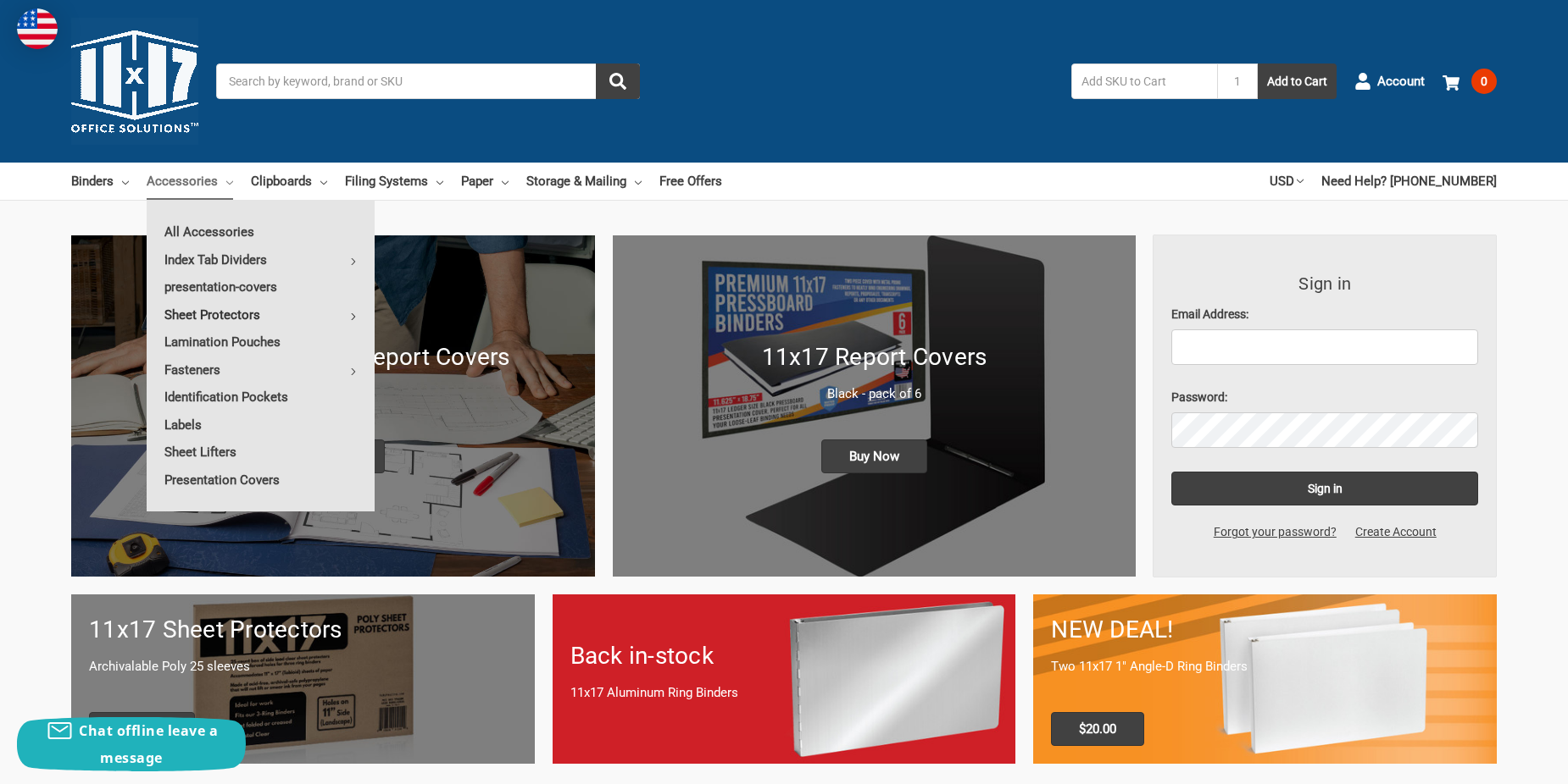
click at [220, 312] on link "Sheet Protectors" at bounding box center [261, 315] width 228 height 27
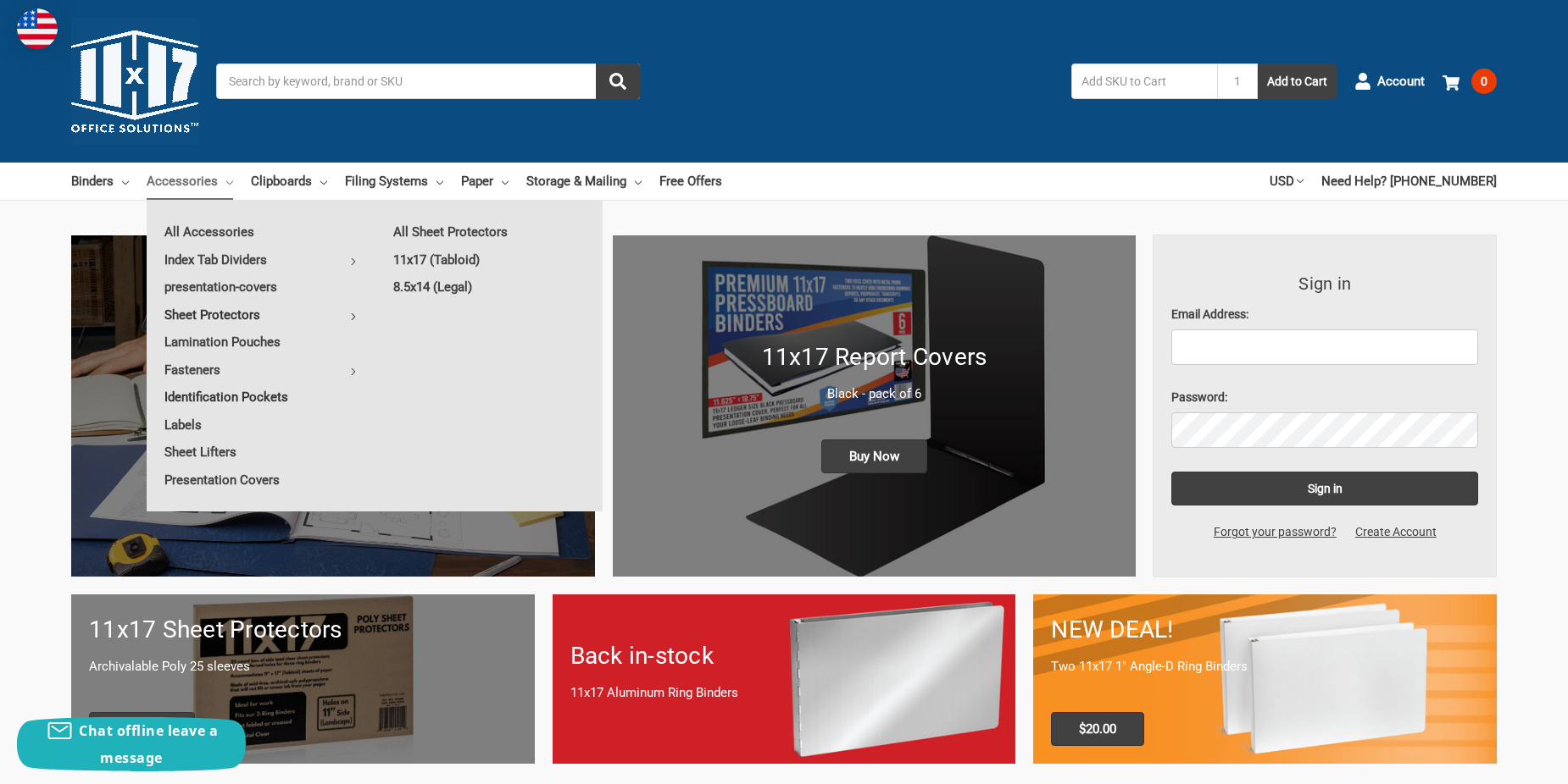
click at [213, 392] on link "Identification Pockets" at bounding box center [261, 396] width 228 height 27
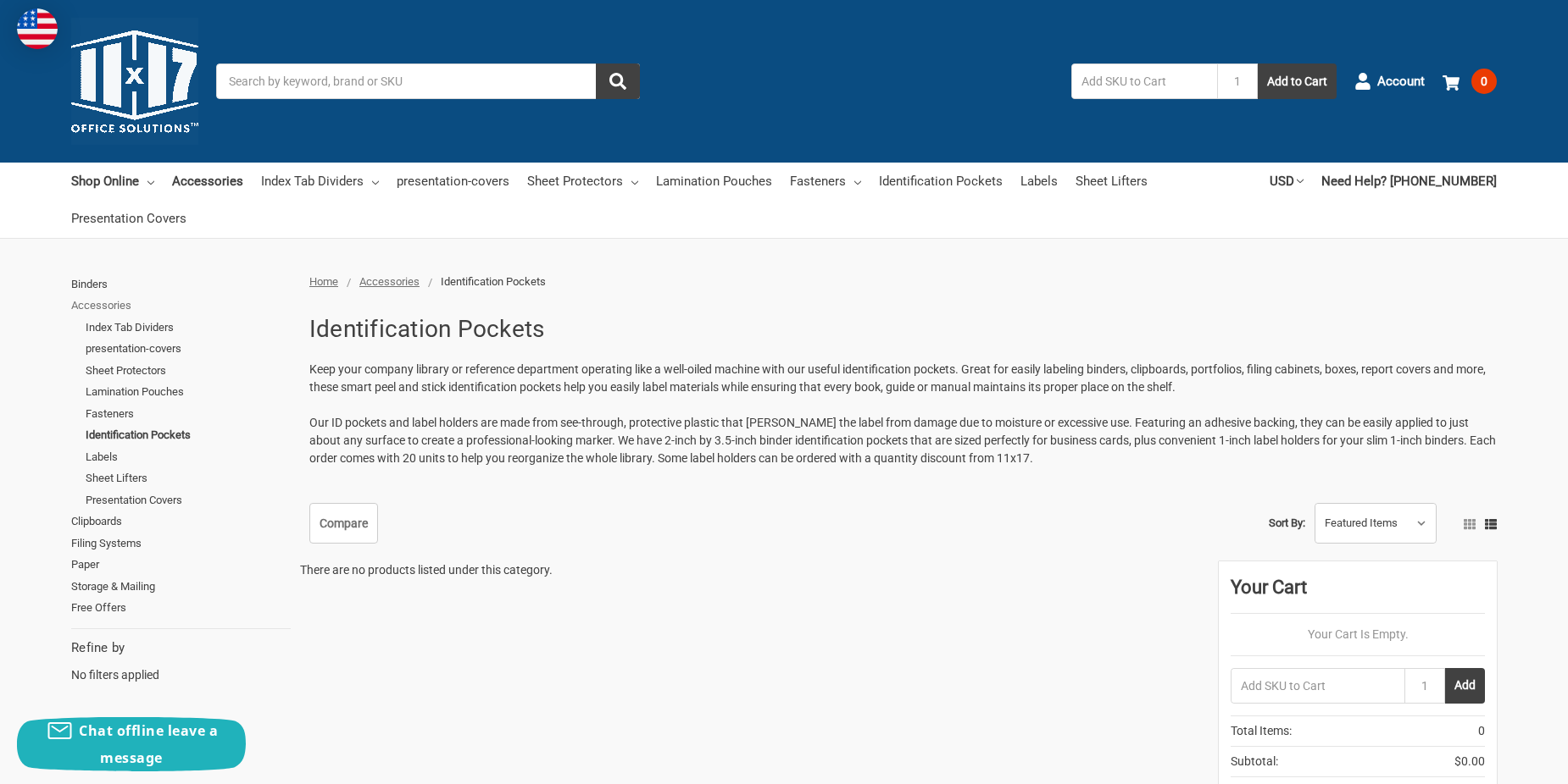
click at [116, 301] on link "Accessories" at bounding box center [181, 306] width 219 height 22
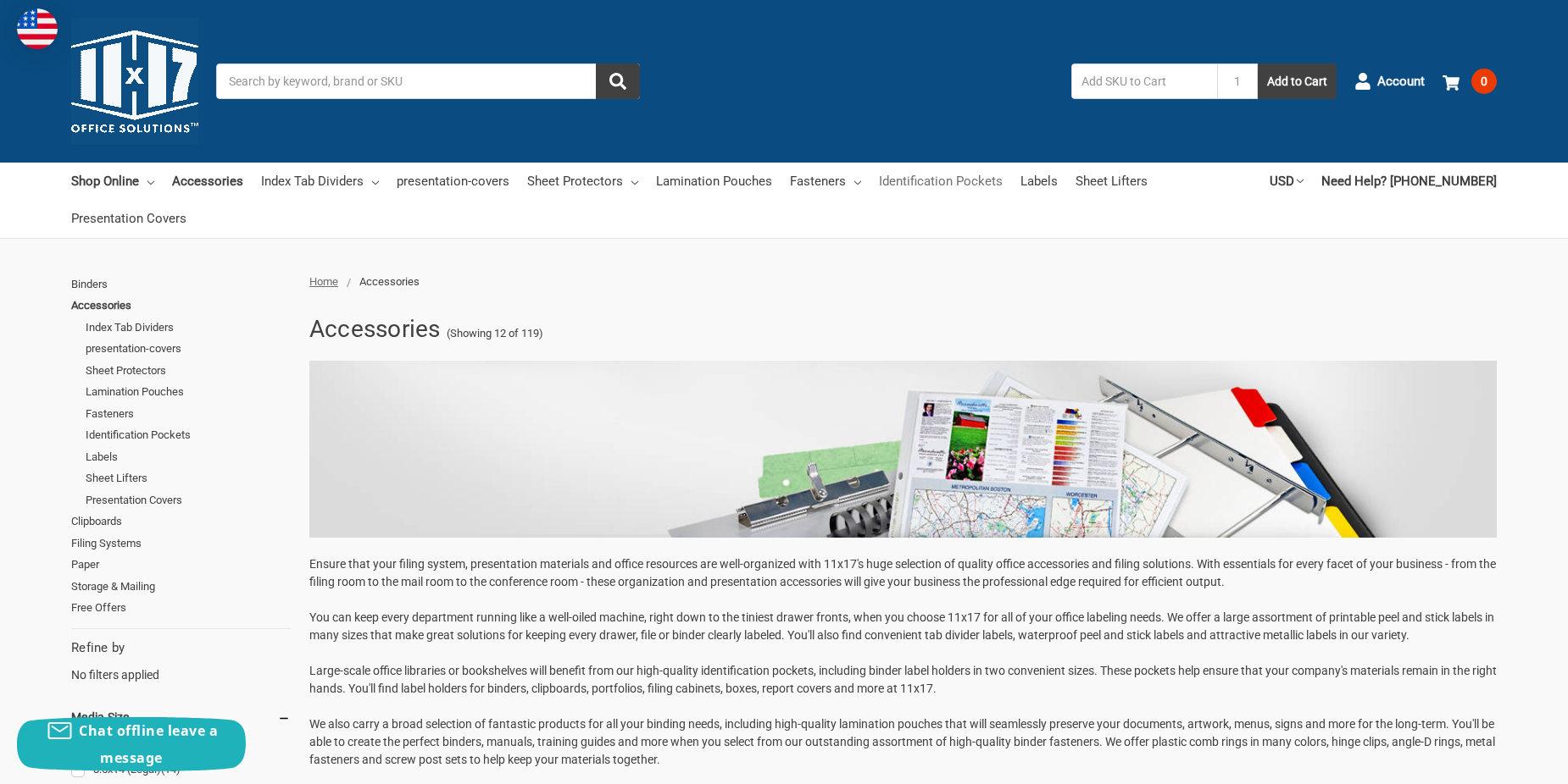
click at [971, 181] on link "Identification Pockets" at bounding box center [939, 181] width 123 height 37
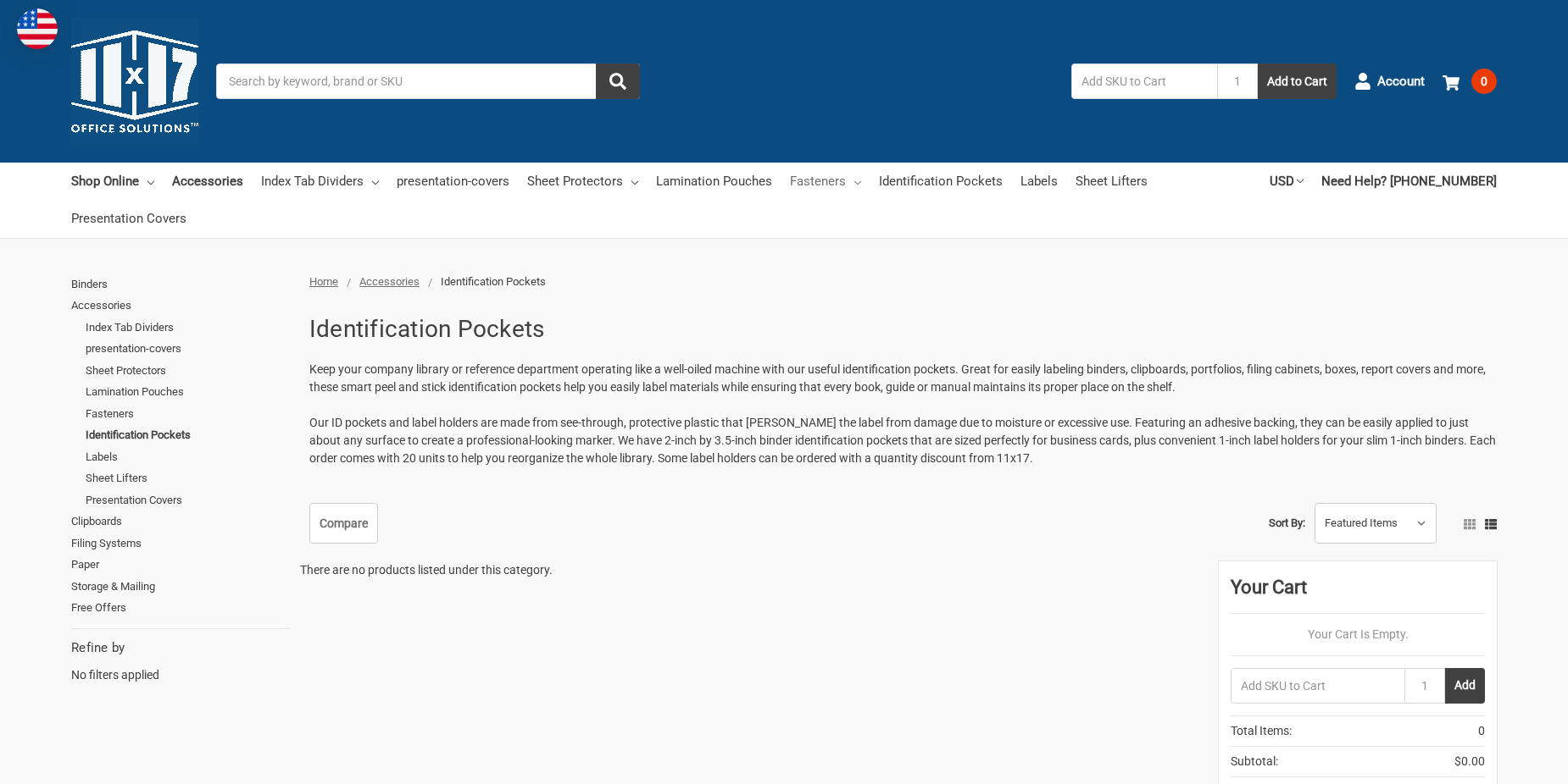
click at [823, 177] on link "Fasteners" at bounding box center [825, 181] width 71 height 37
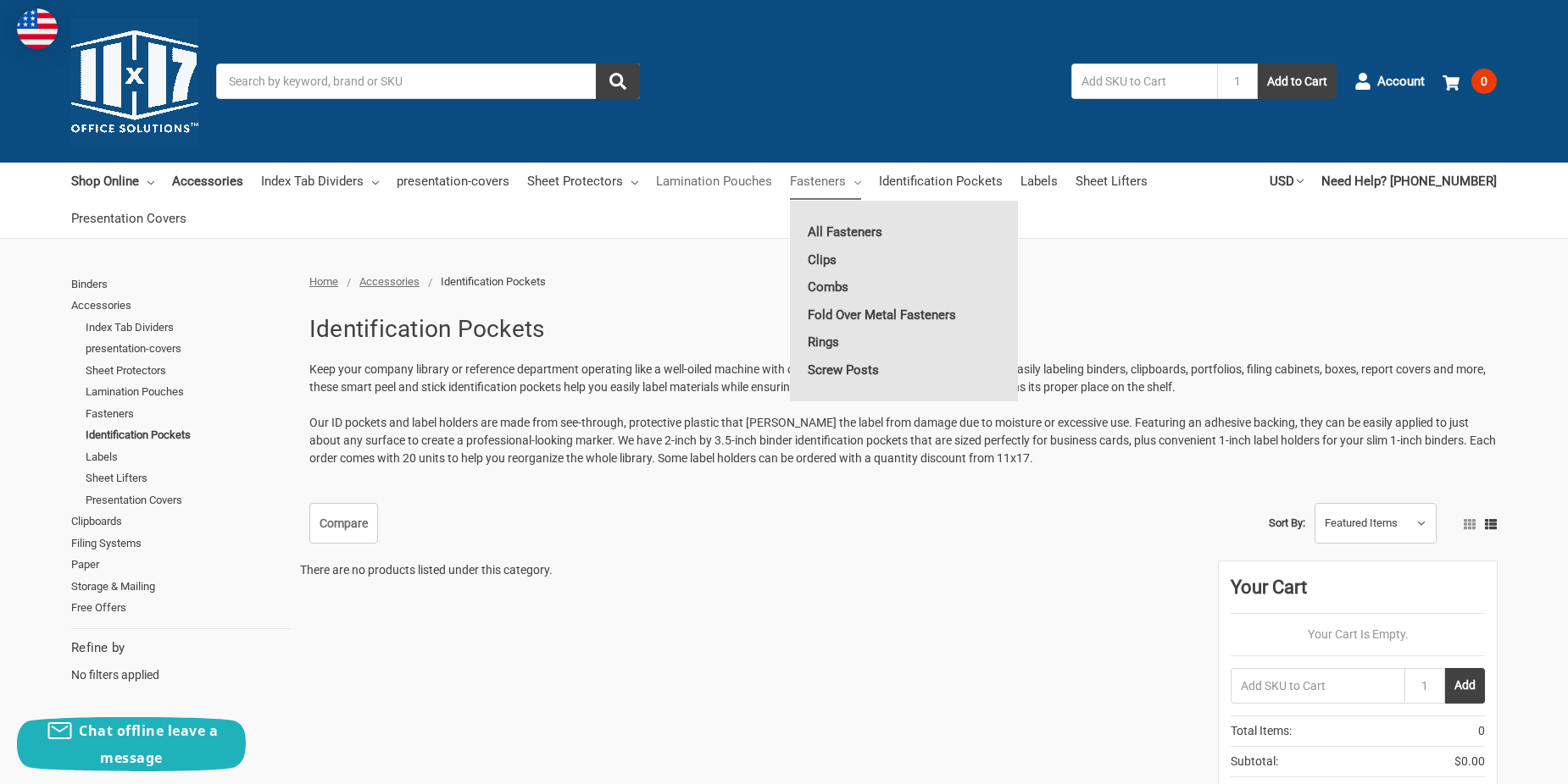
click at [685, 174] on link "Lamination Pouches" at bounding box center [714, 181] width 116 height 37
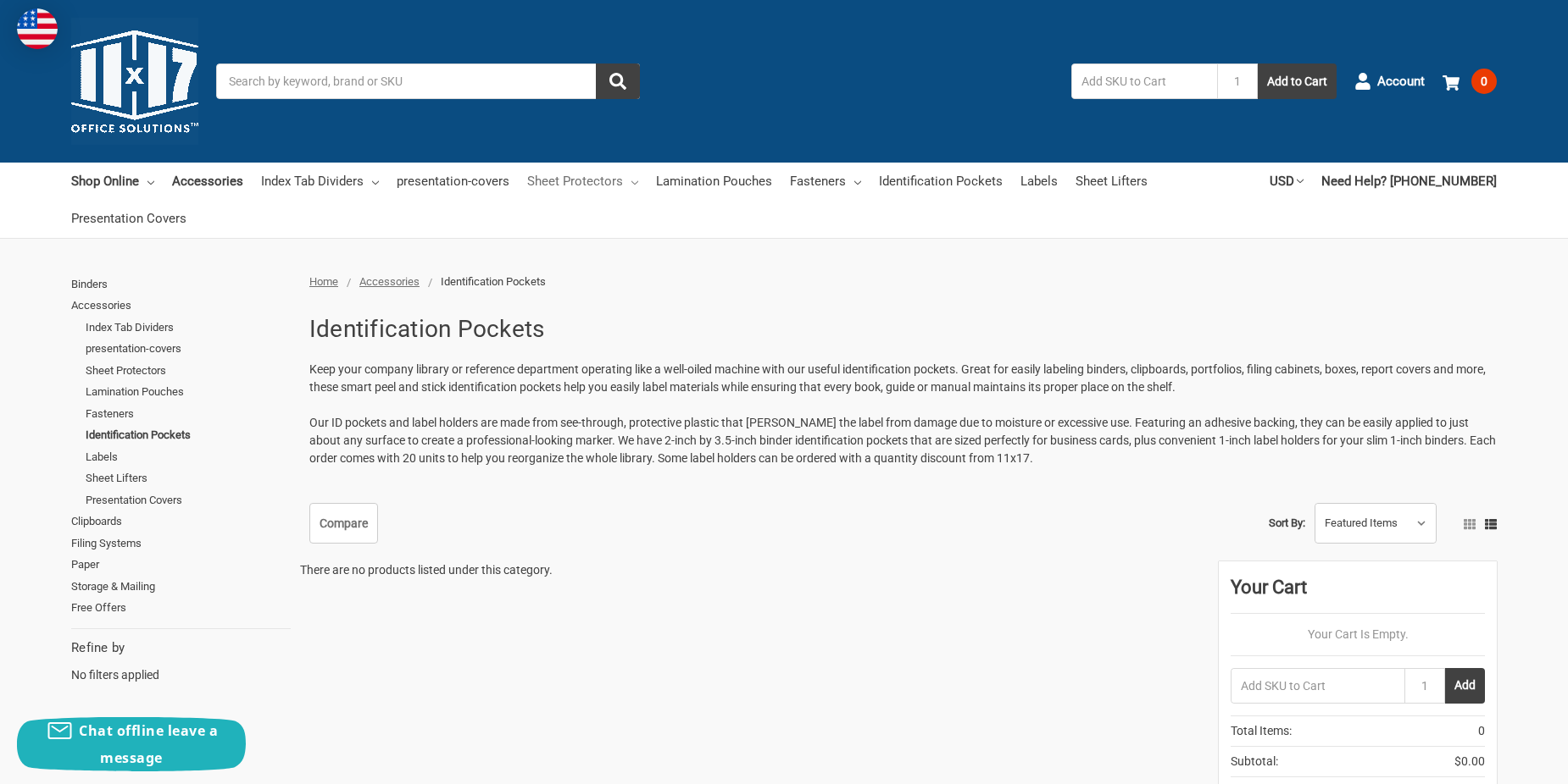
click at [550, 172] on link "Sheet Protectors" at bounding box center [582, 181] width 111 height 37
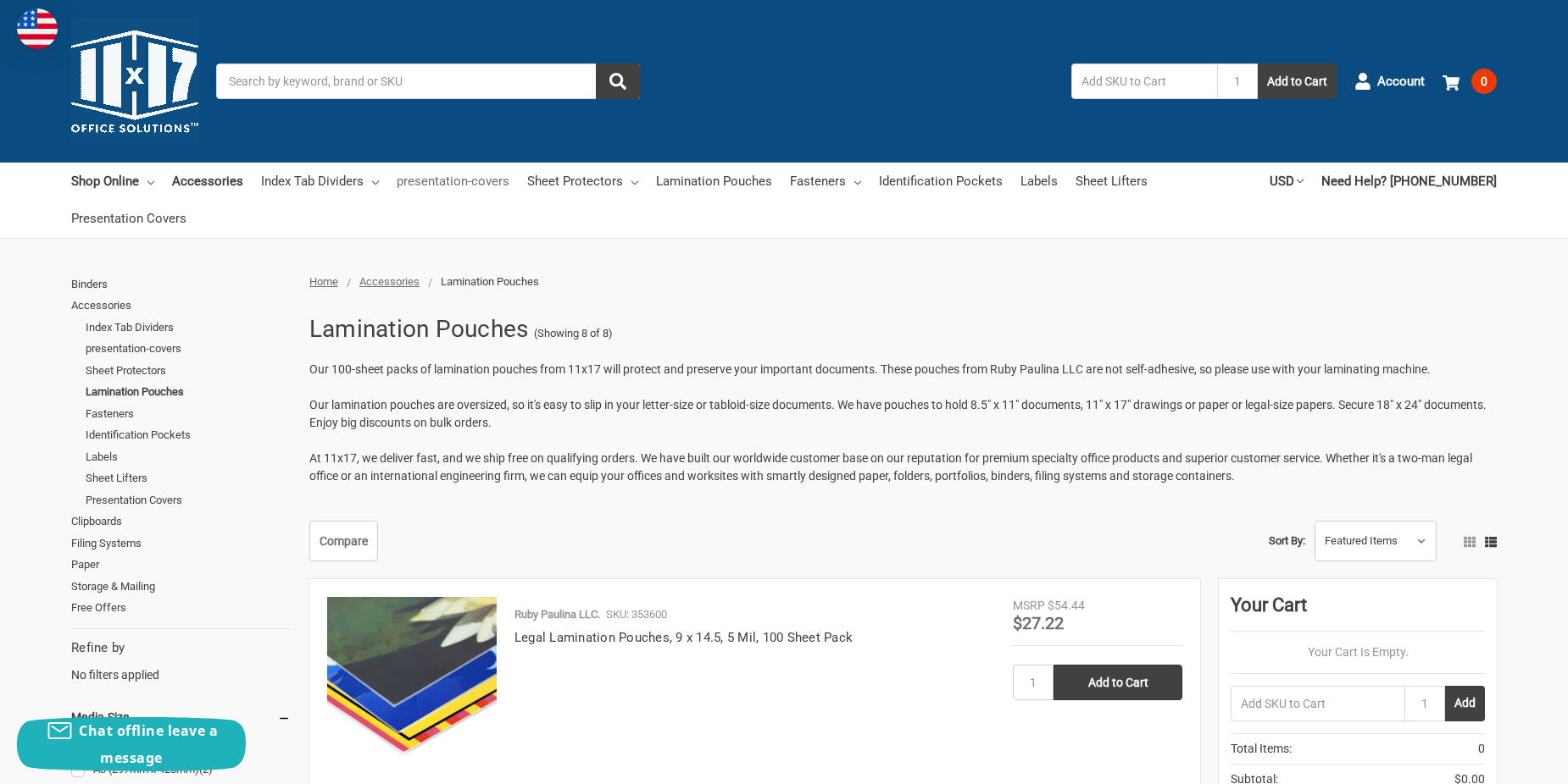
click at [444, 184] on link "presentation-covers" at bounding box center [453, 181] width 112 height 37
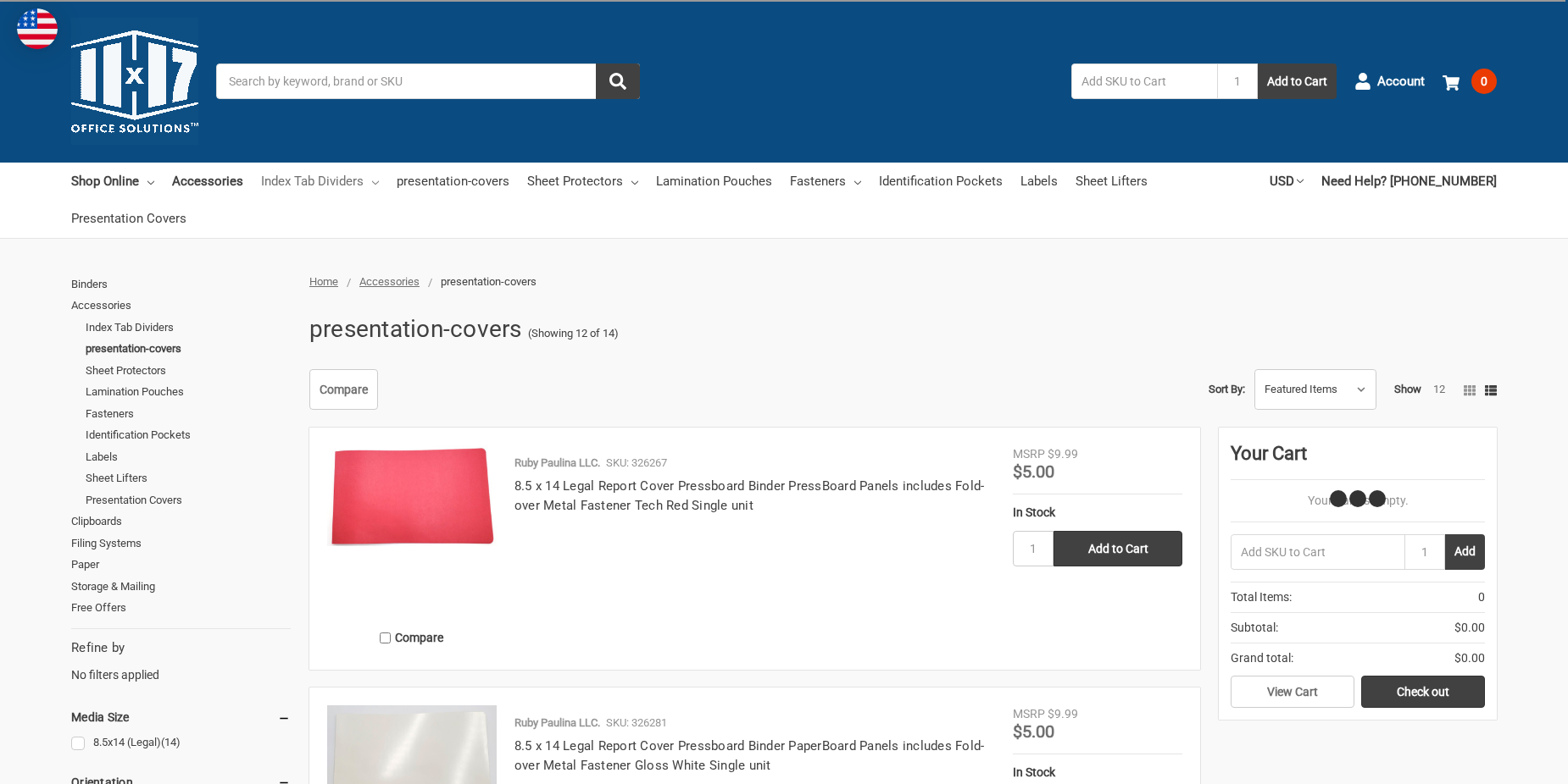
click at [327, 186] on link "Index Tab Dividers" at bounding box center [319, 181] width 117 height 37
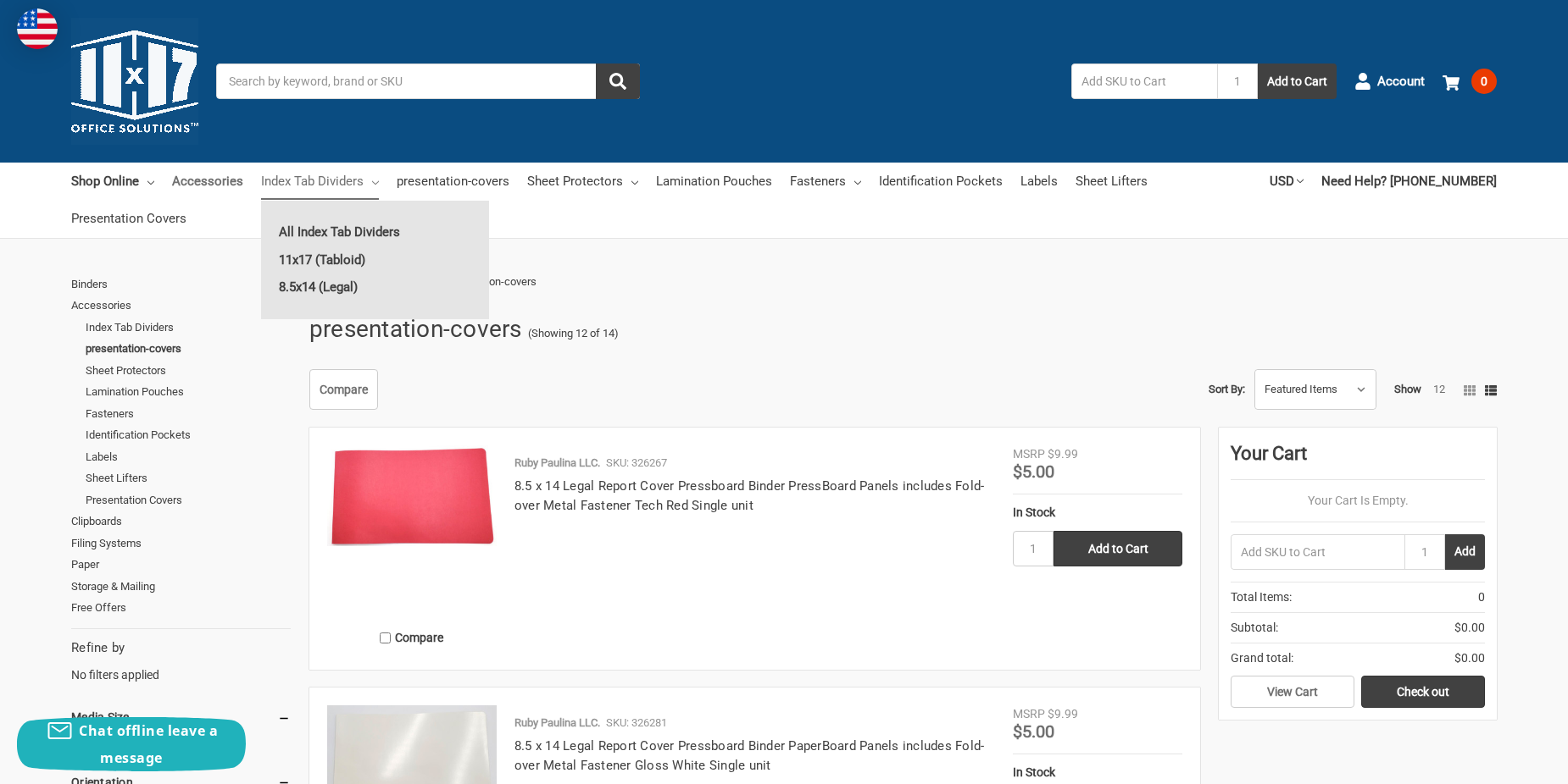
click at [188, 182] on link "Accessories" at bounding box center [207, 181] width 71 height 37
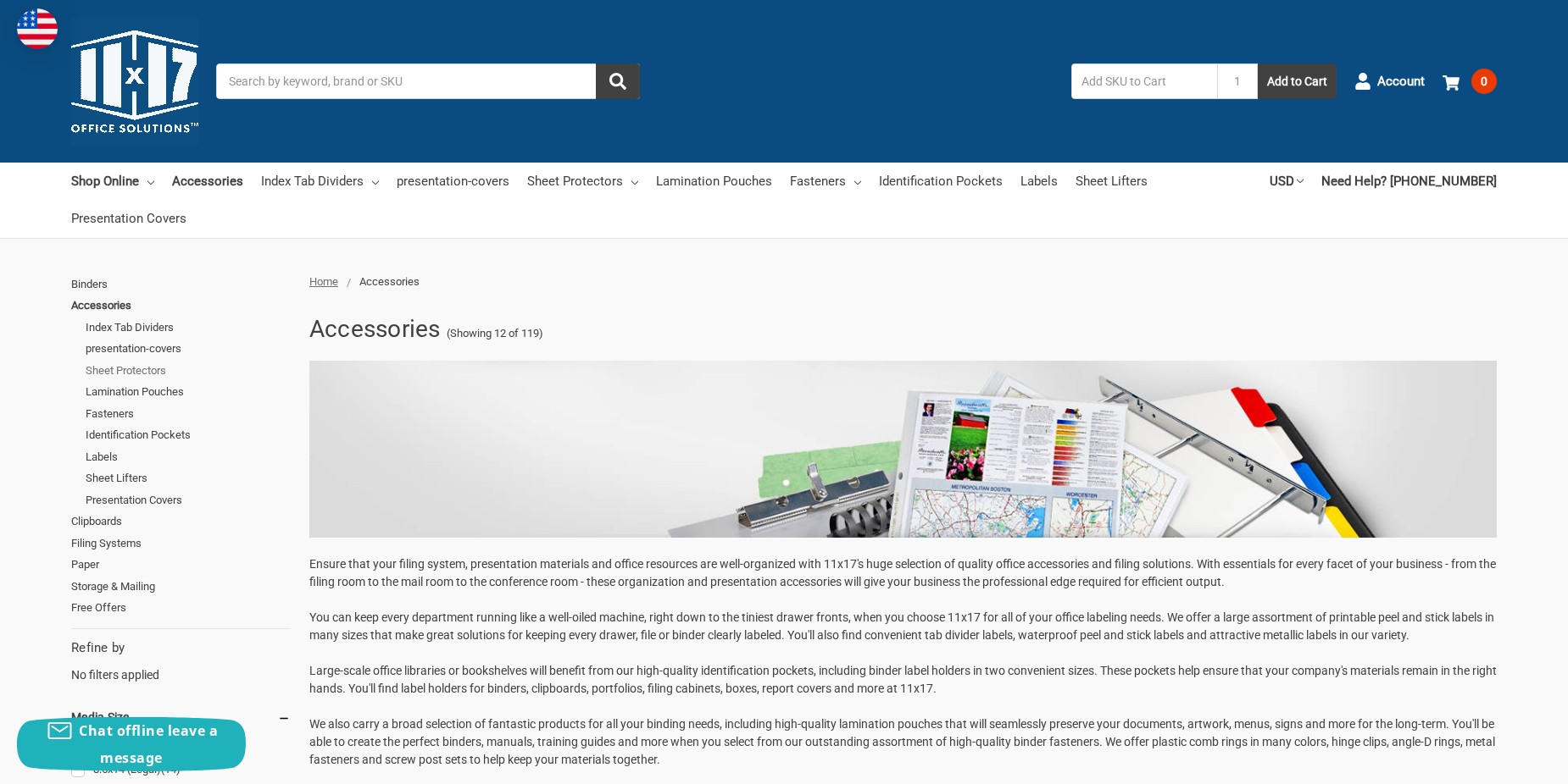
click at [135, 369] on link "Sheet Protectors" at bounding box center [188, 371] width 205 height 22
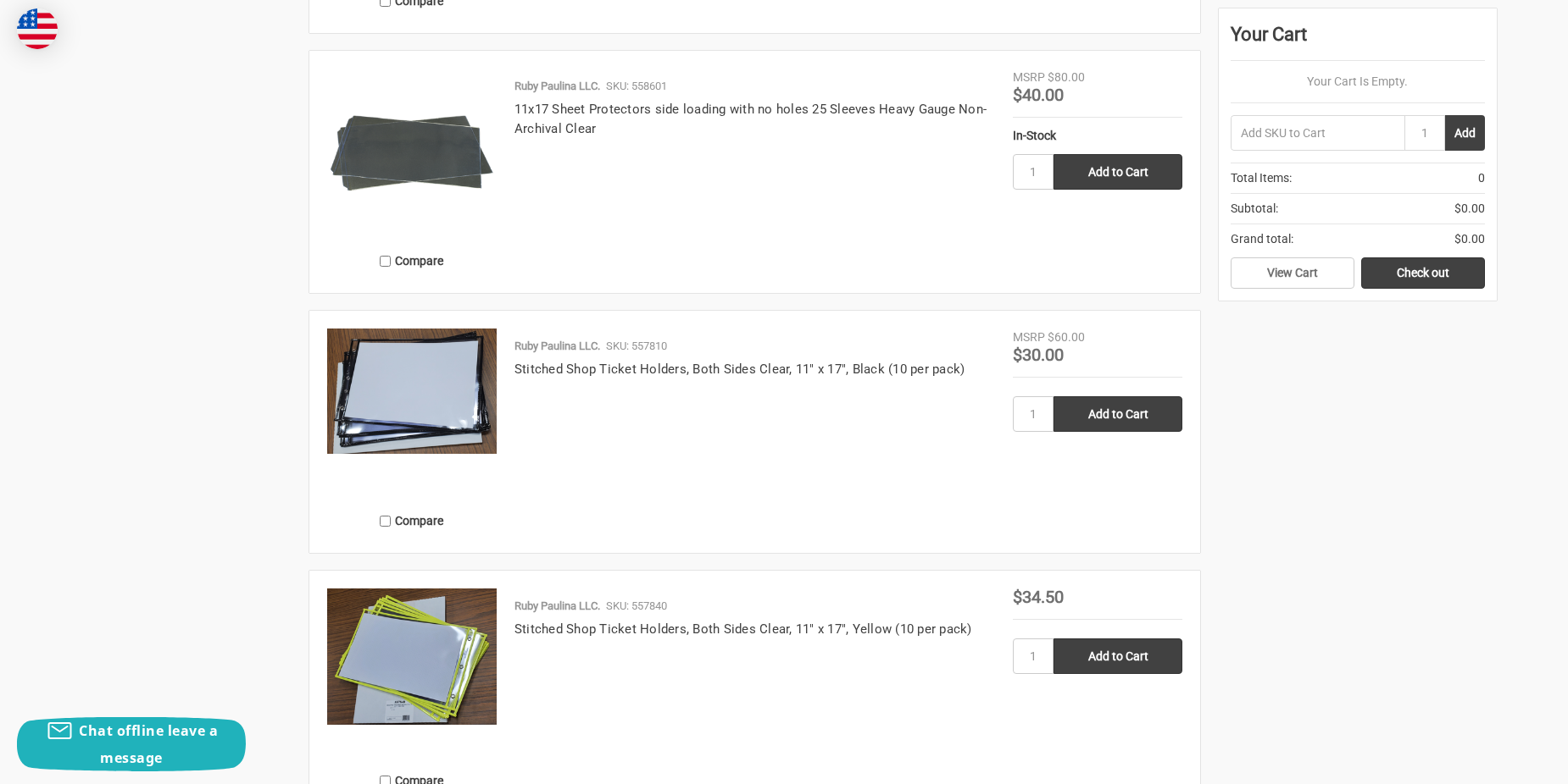
scroll to position [3133, 0]
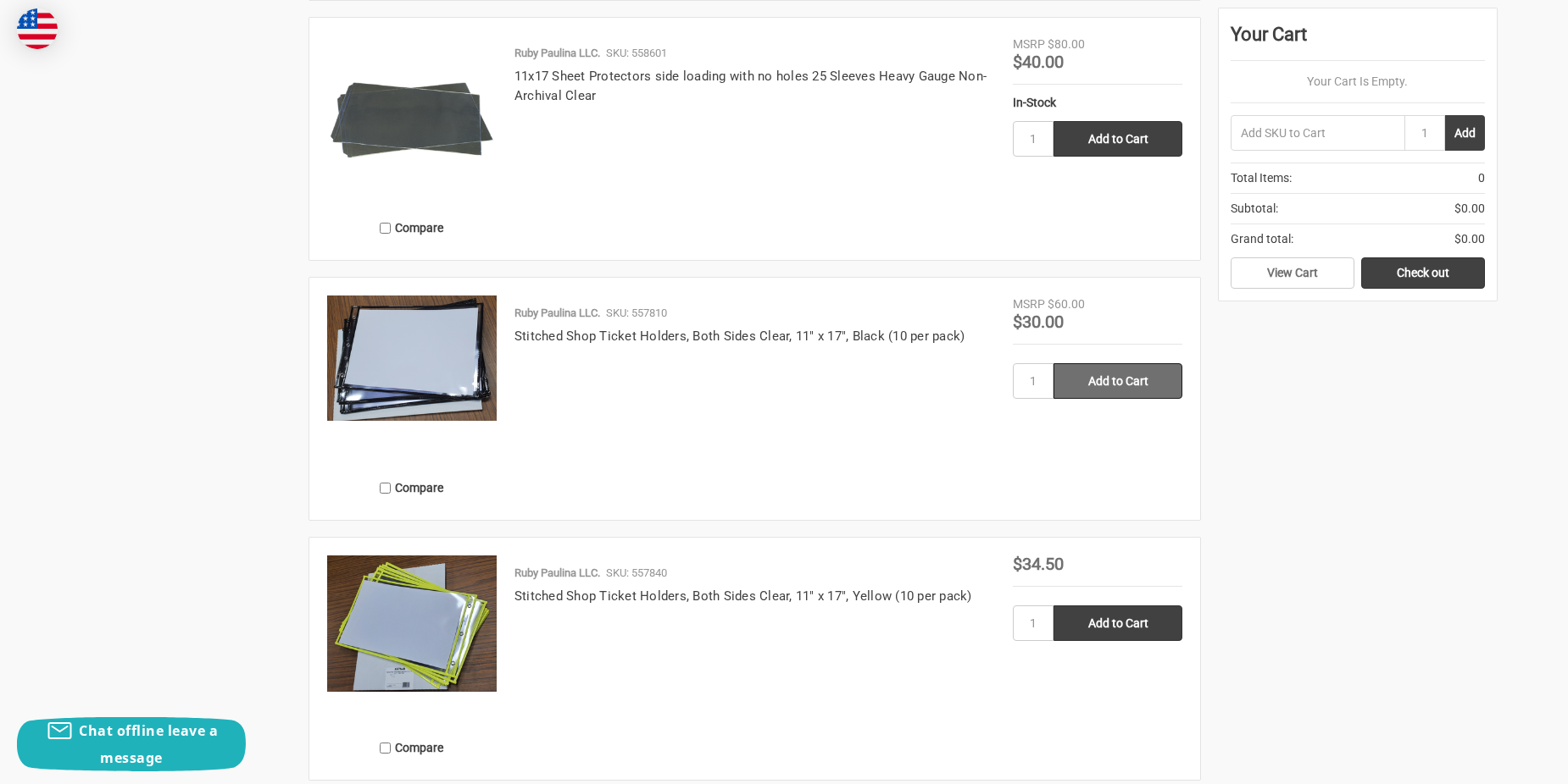
click at [1120, 381] on input "Add to Cart" at bounding box center [1117, 381] width 129 height 36
type input "Add to Cart"
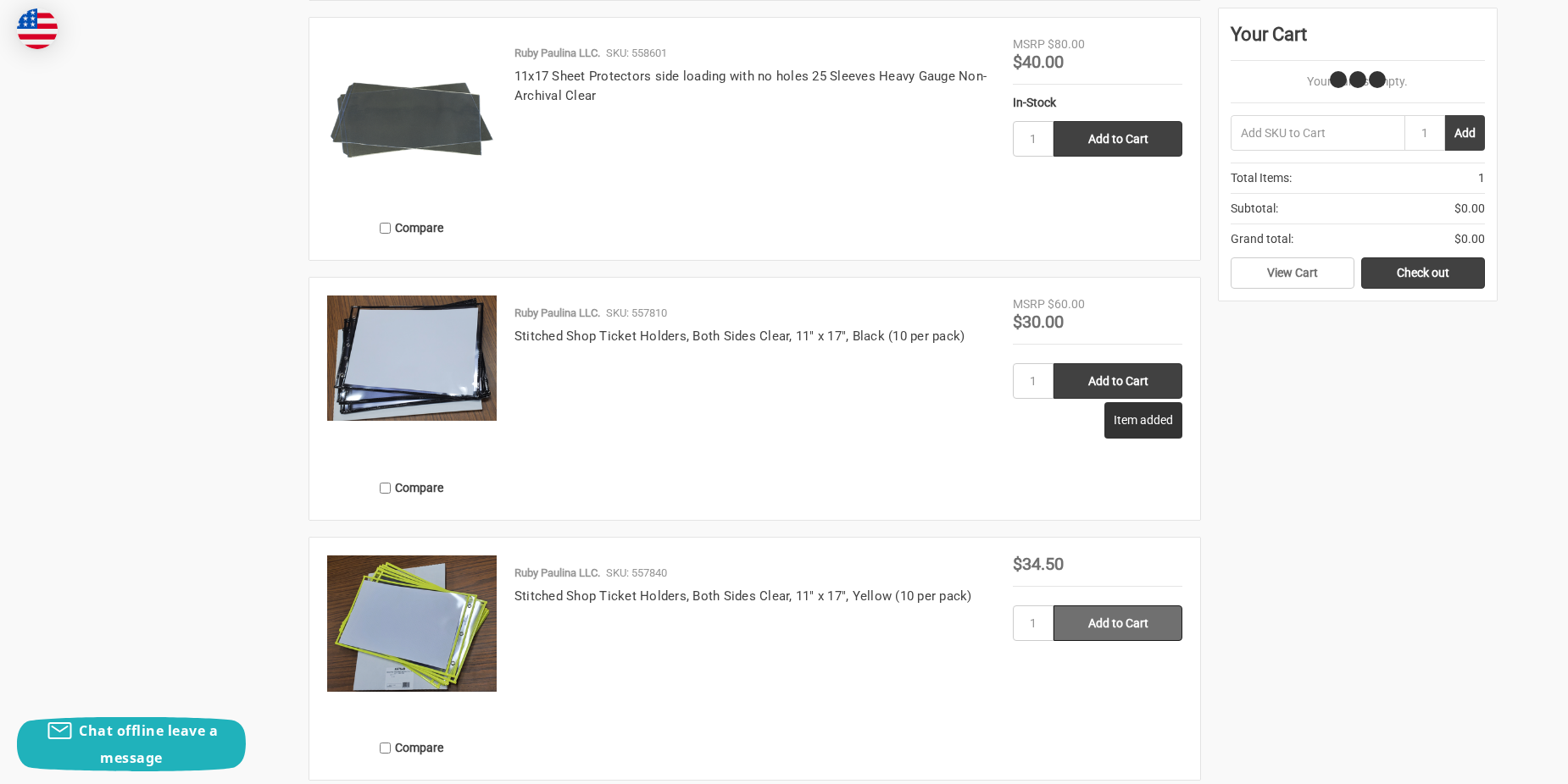
click at [1141, 623] on input "Add to Cart" at bounding box center [1117, 623] width 129 height 36
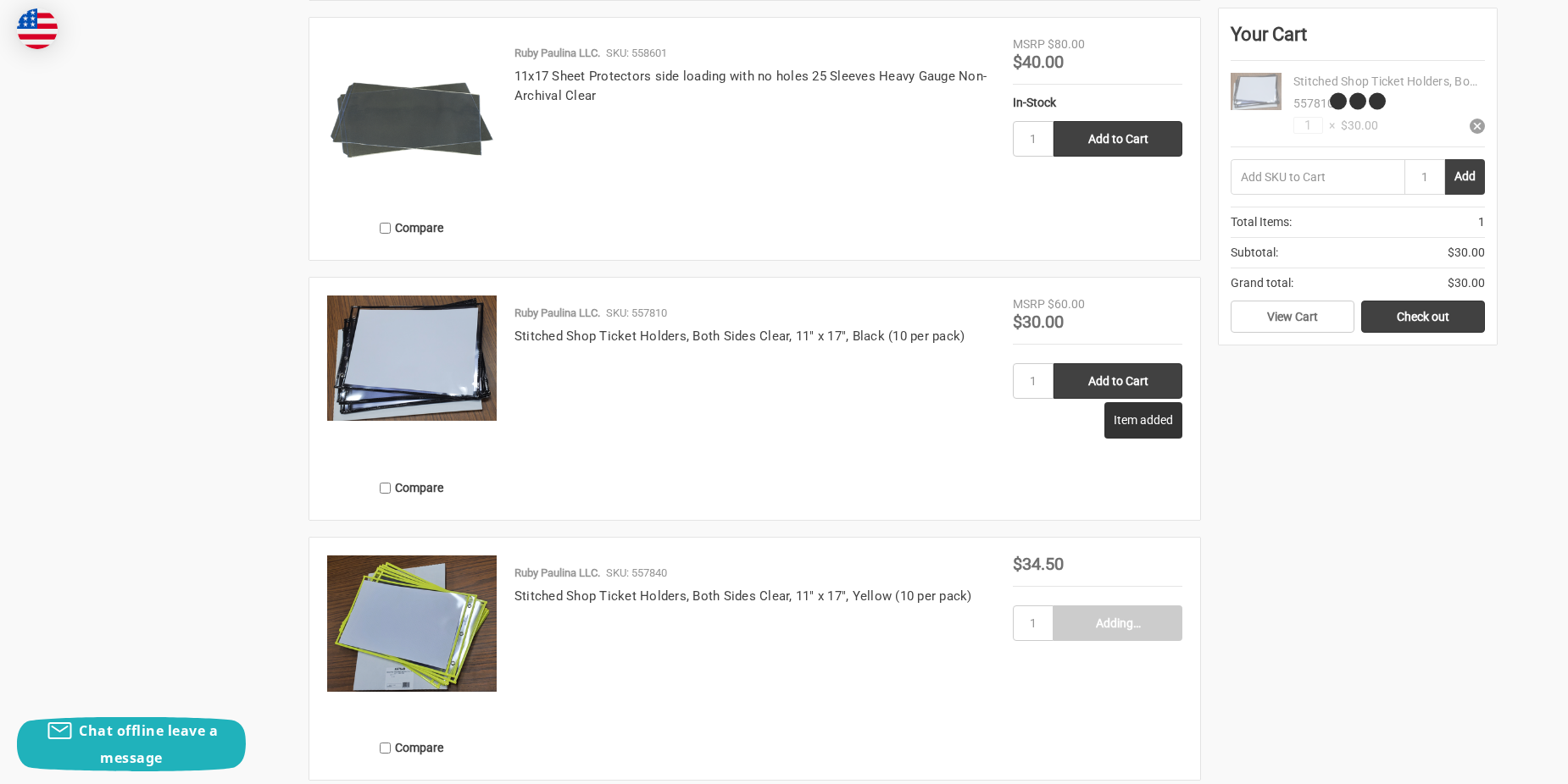
type input "Add to Cart"
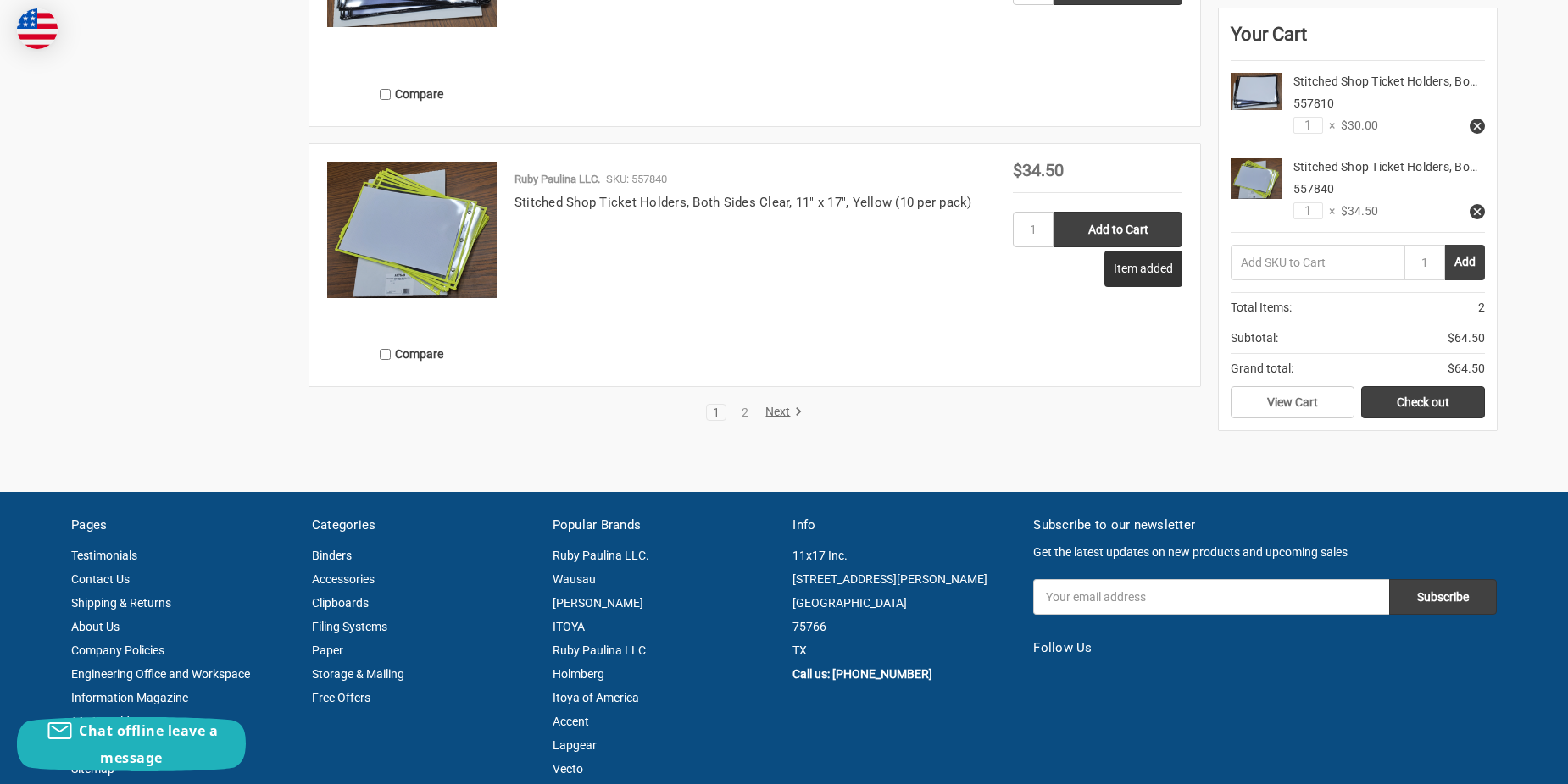
scroll to position [3556, 0]
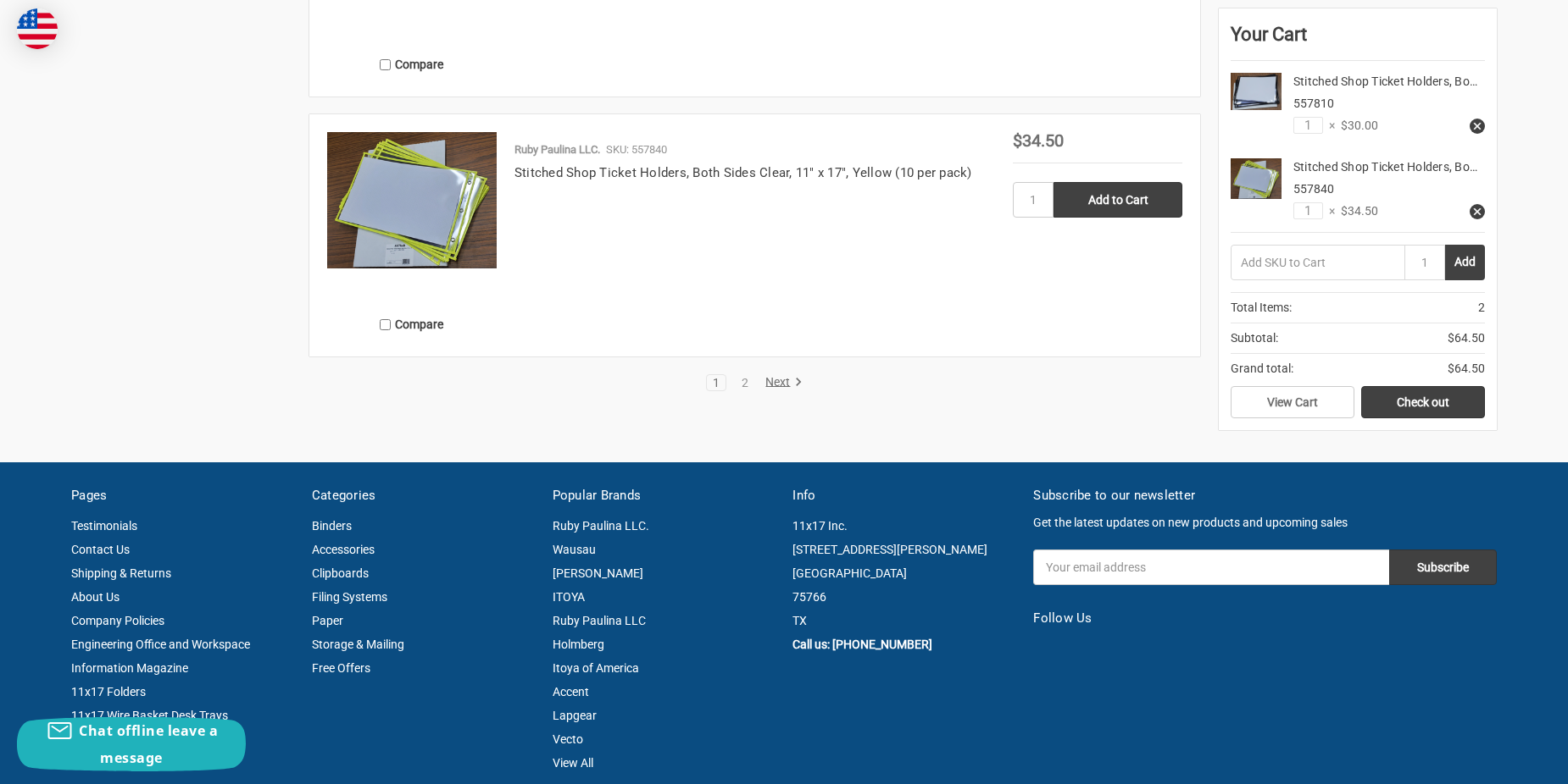
click at [772, 379] on link "Next" at bounding box center [781, 382] width 43 height 15
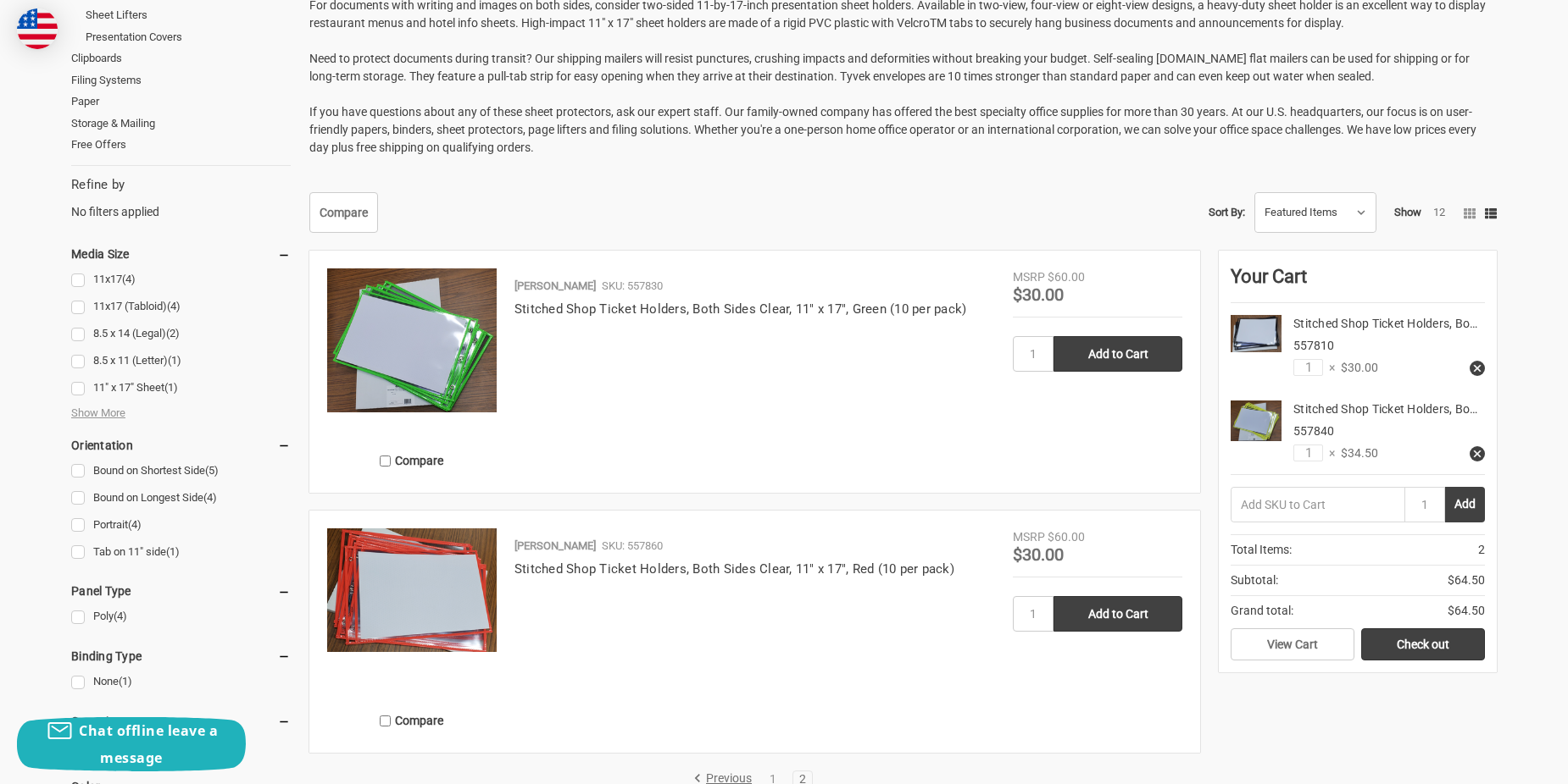
scroll to position [508, 0]
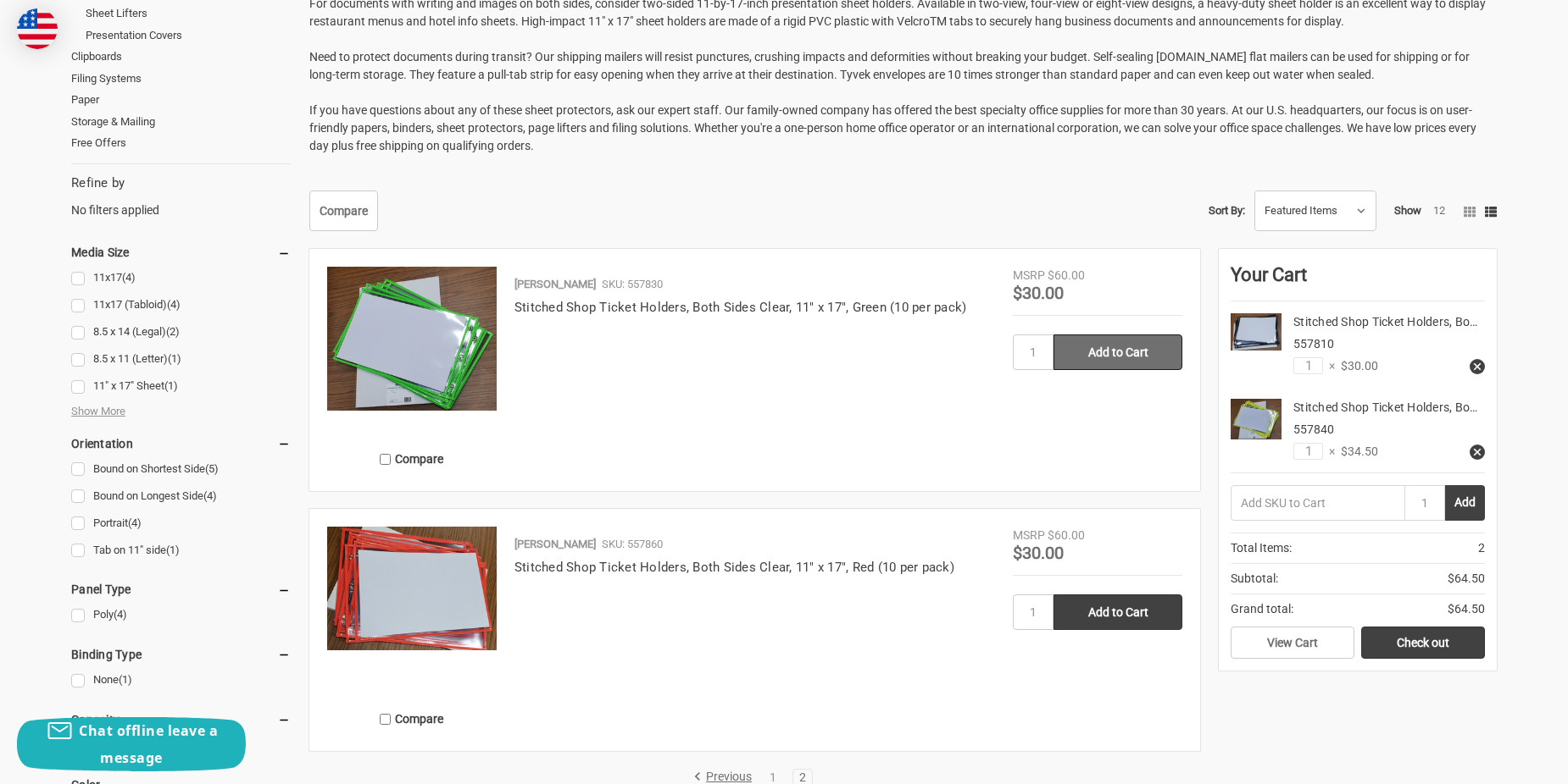
click at [1156, 357] on input "Add to Cart" at bounding box center [1117, 352] width 129 height 36
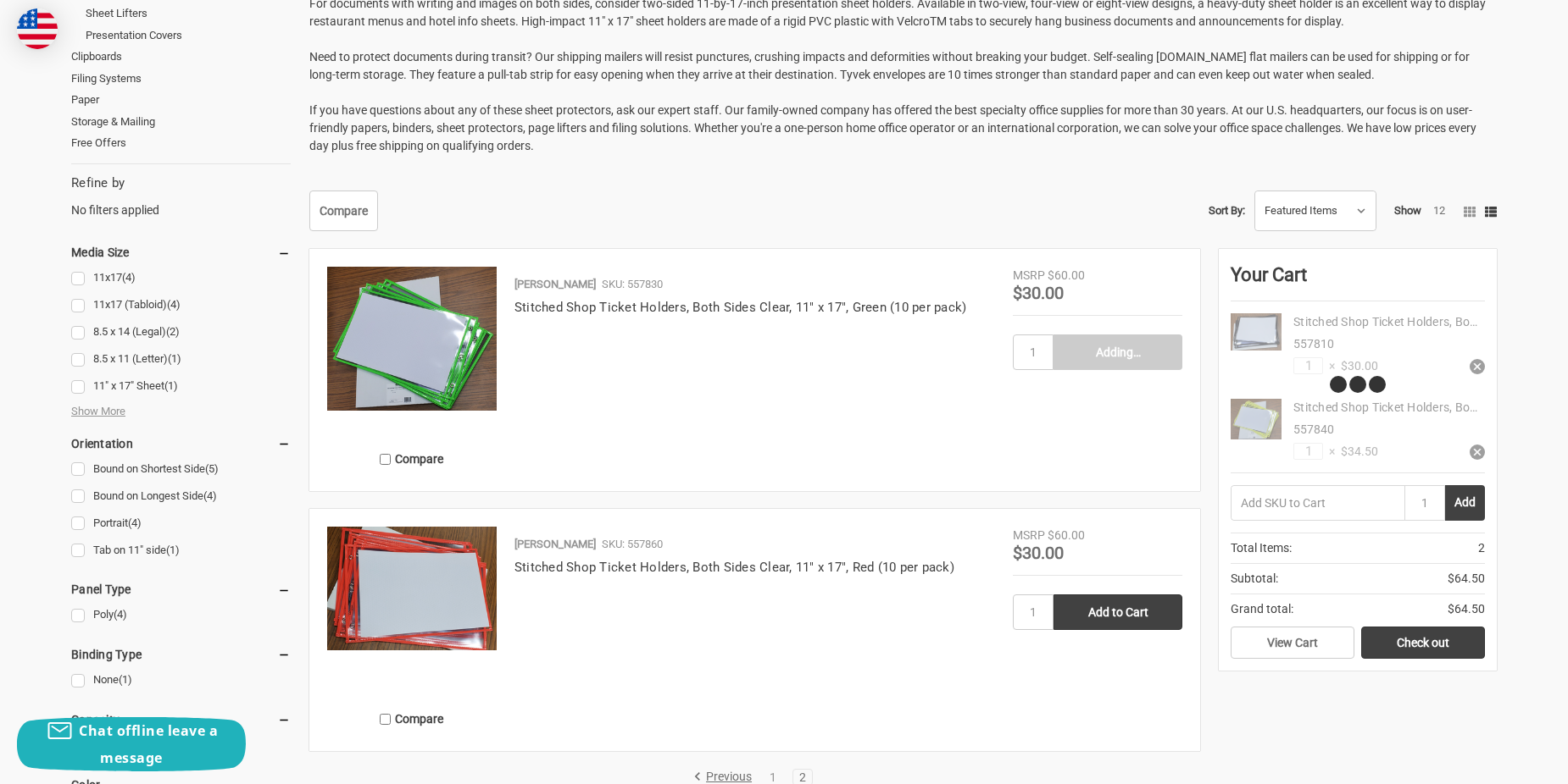
type input "Add to Cart"
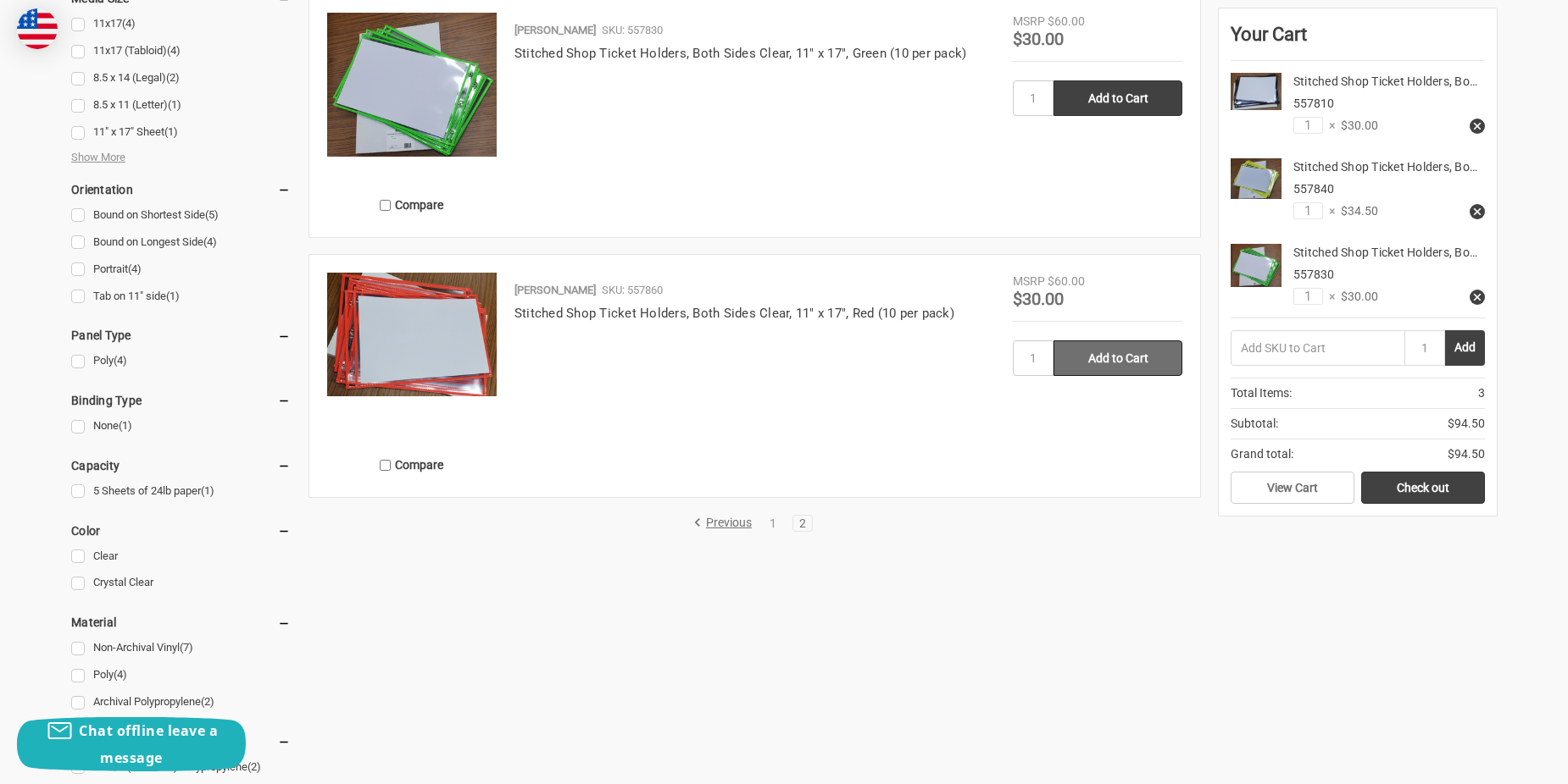
scroll to position [677, 0]
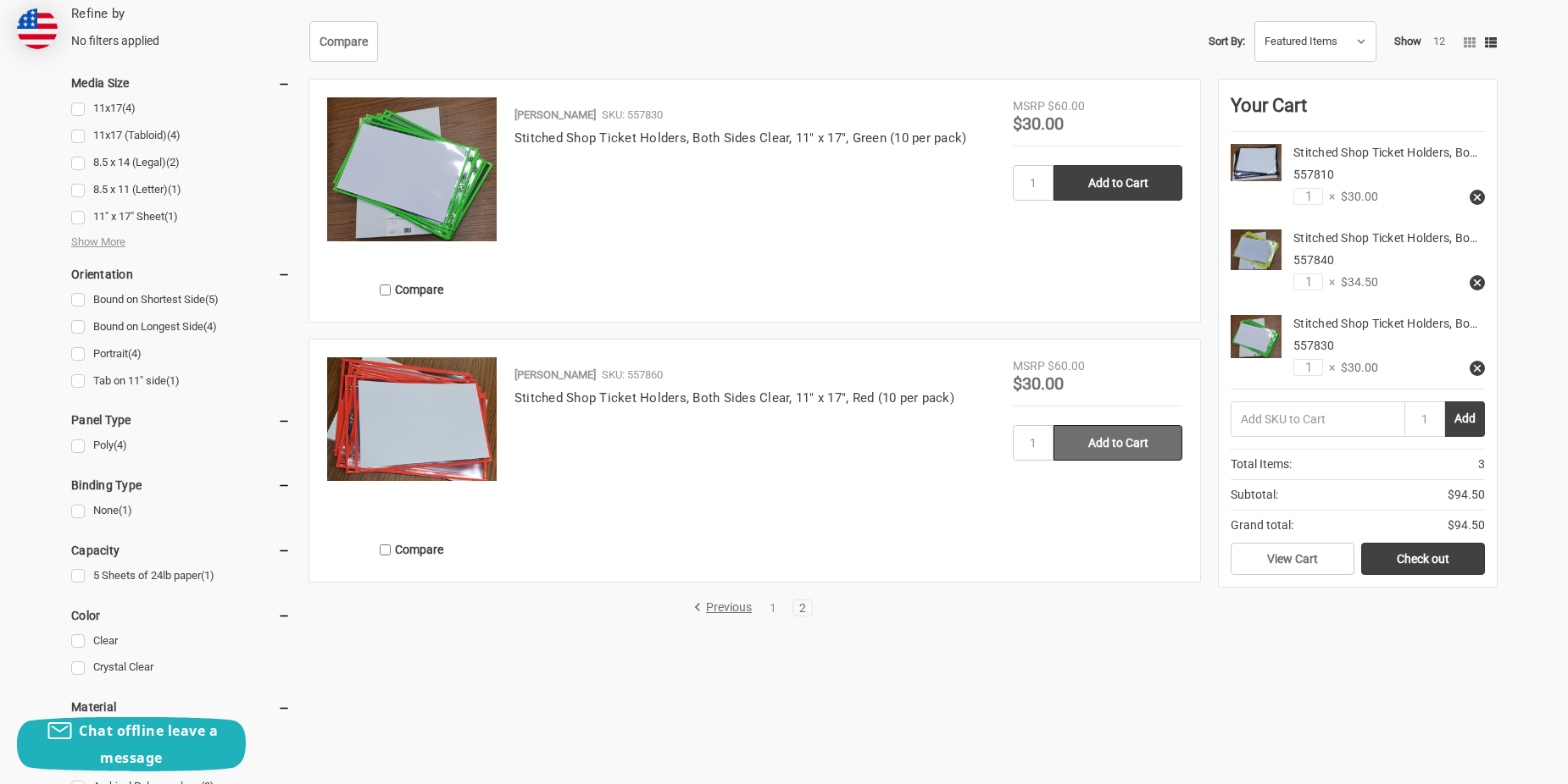
click at [1106, 447] on input "Add to Cart" at bounding box center [1117, 443] width 129 height 36
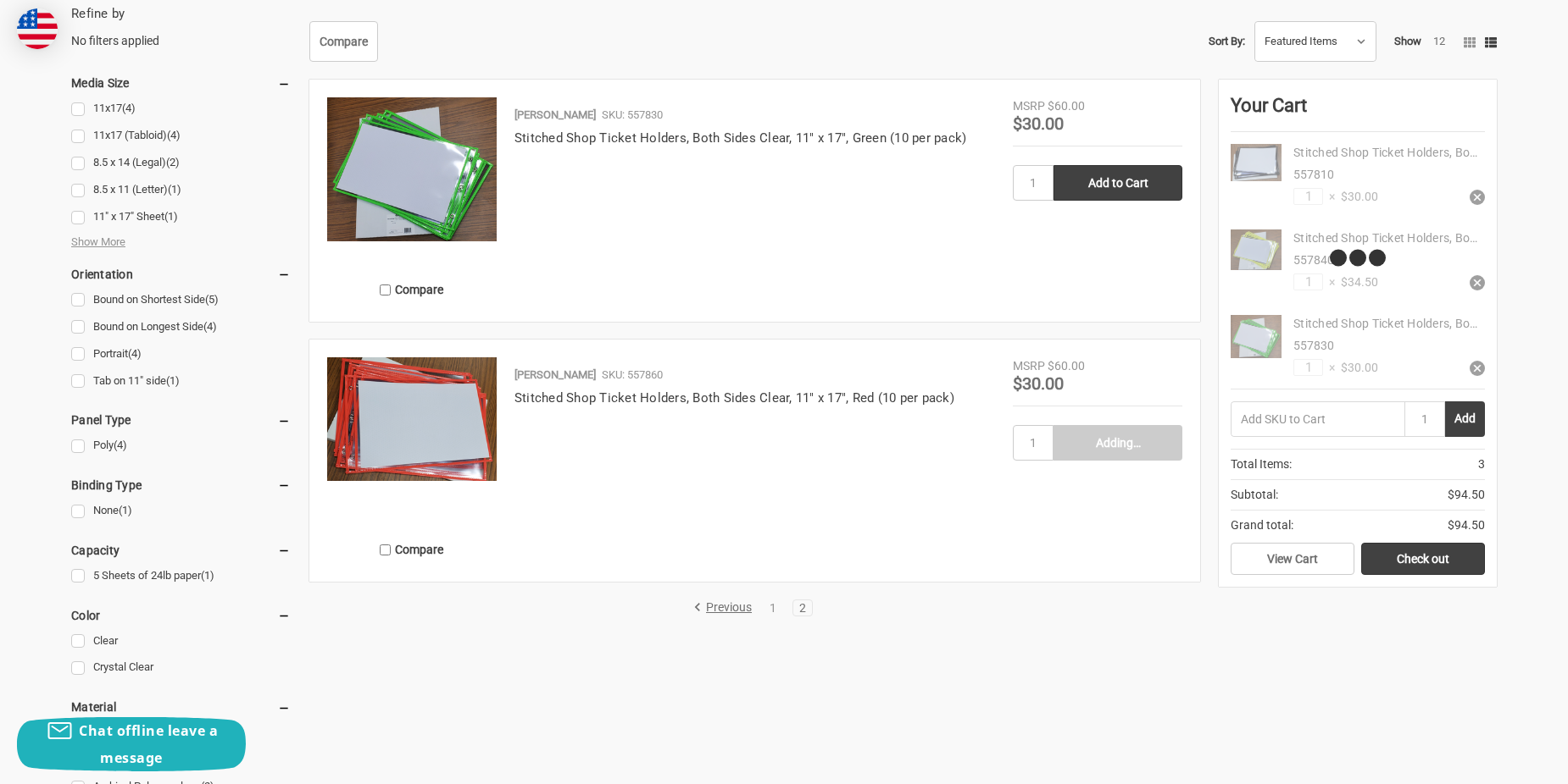
type input "Add to Cart"
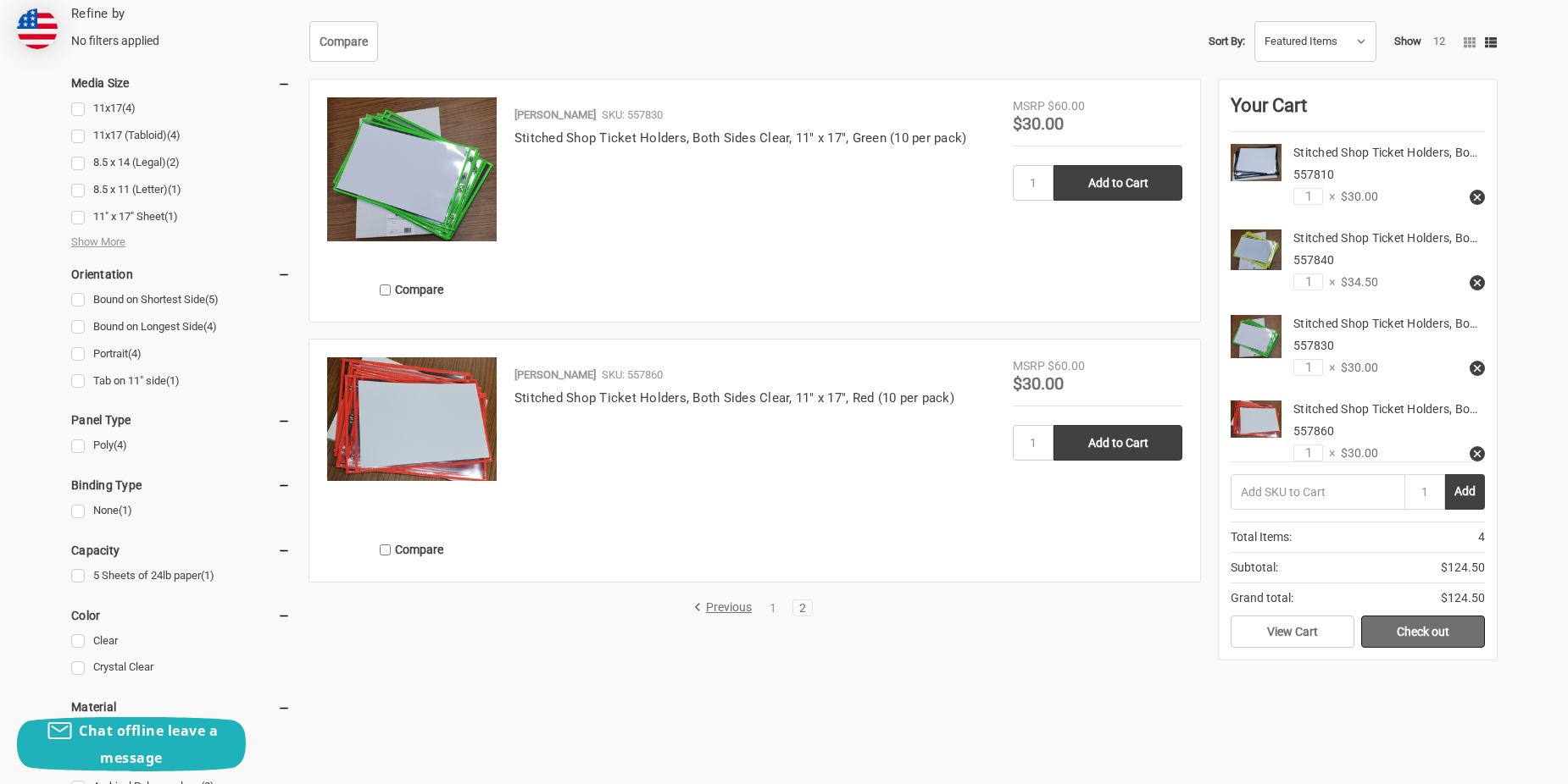
click at [1419, 639] on link "Check out" at bounding box center [1422, 631] width 123 height 33
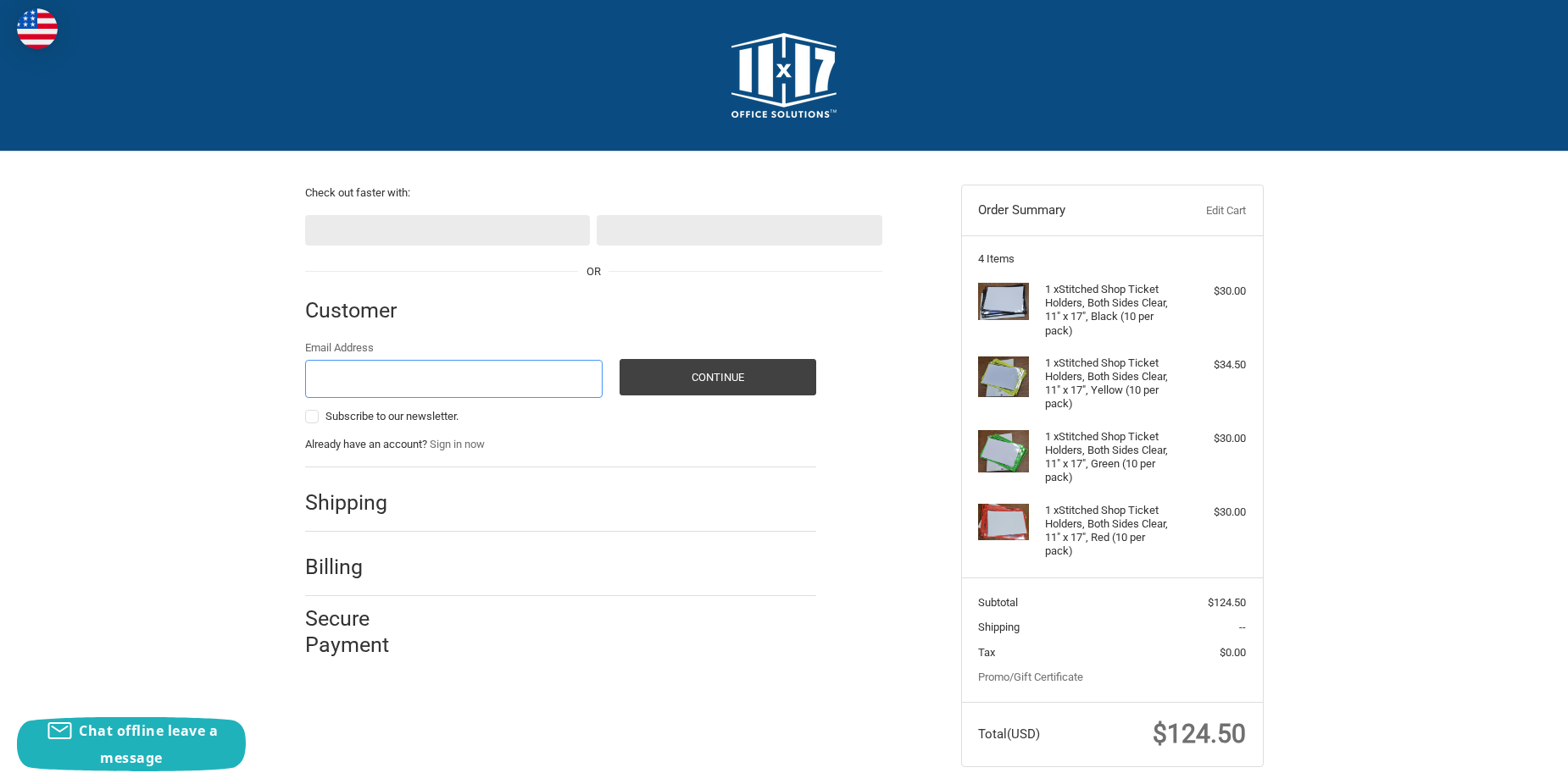
scroll to position [33, 0]
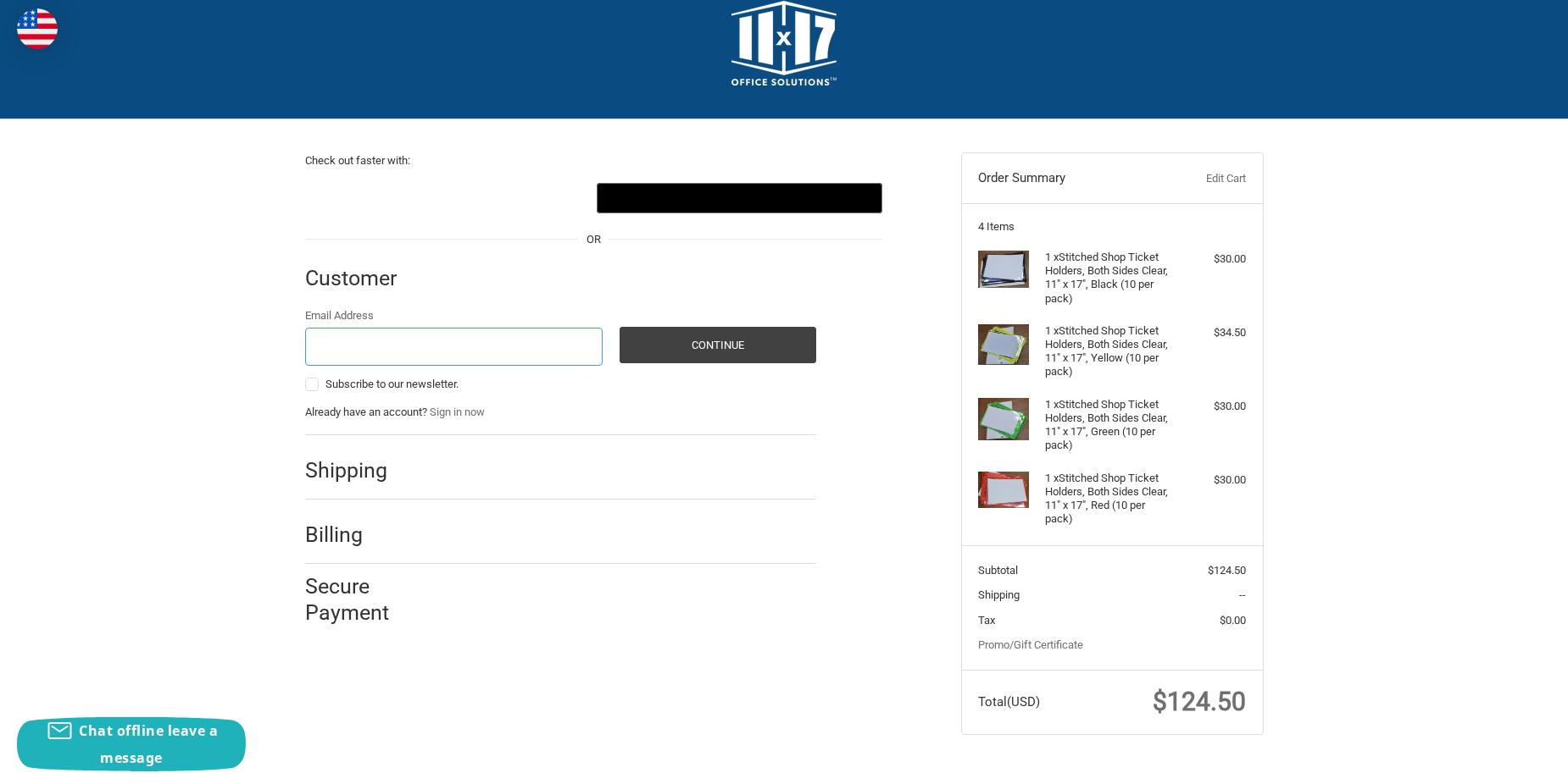
click at [366, 340] on input "Email Address" at bounding box center [454, 346] width 298 height 38
type input "[PERSON_NAME][EMAIL_ADDRESS][PERSON_NAME][DOMAIN_NAME]"
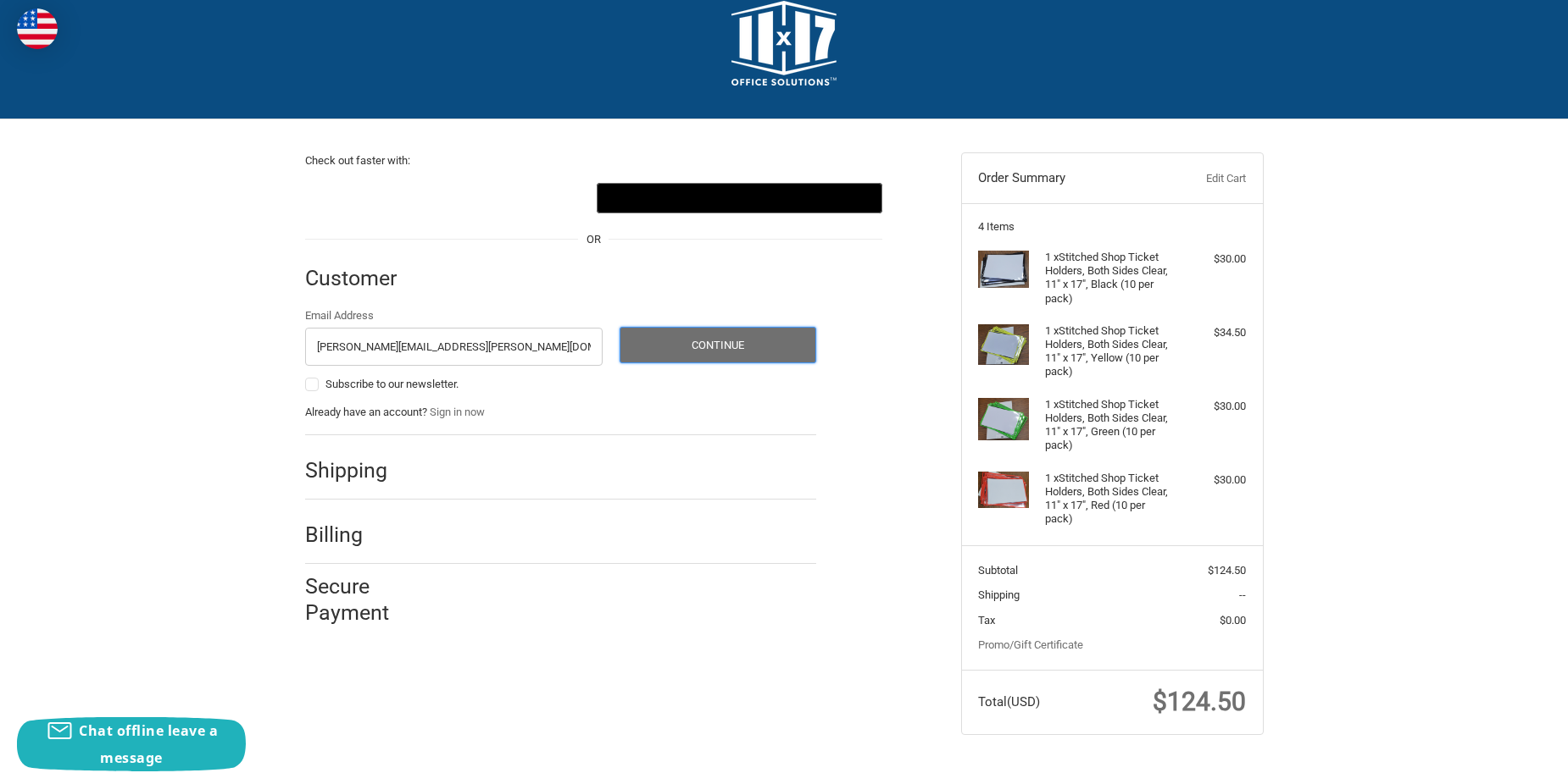
click at [757, 349] on button "Continue" at bounding box center [717, 344] width 196 height 36
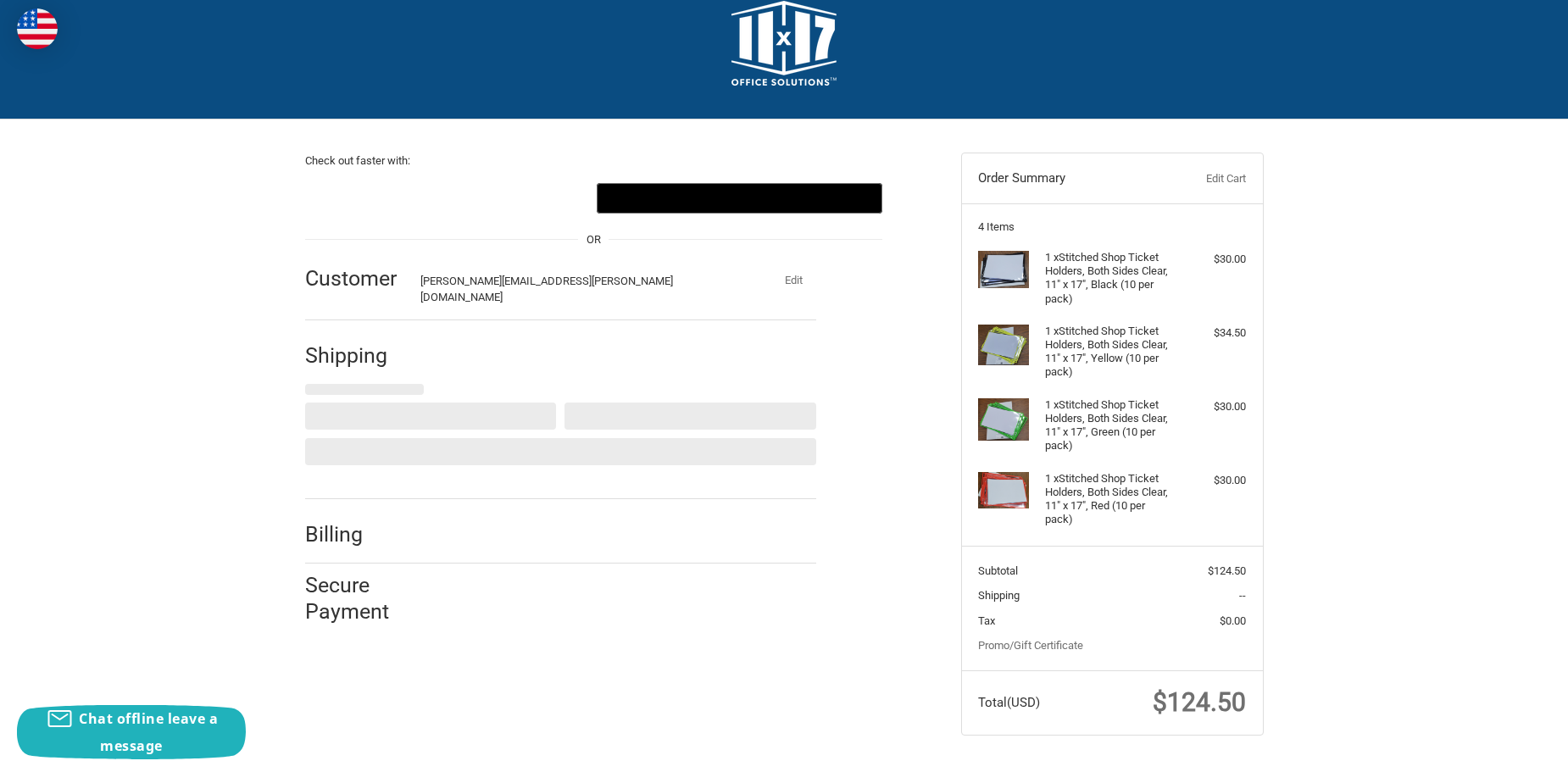
select select "US"
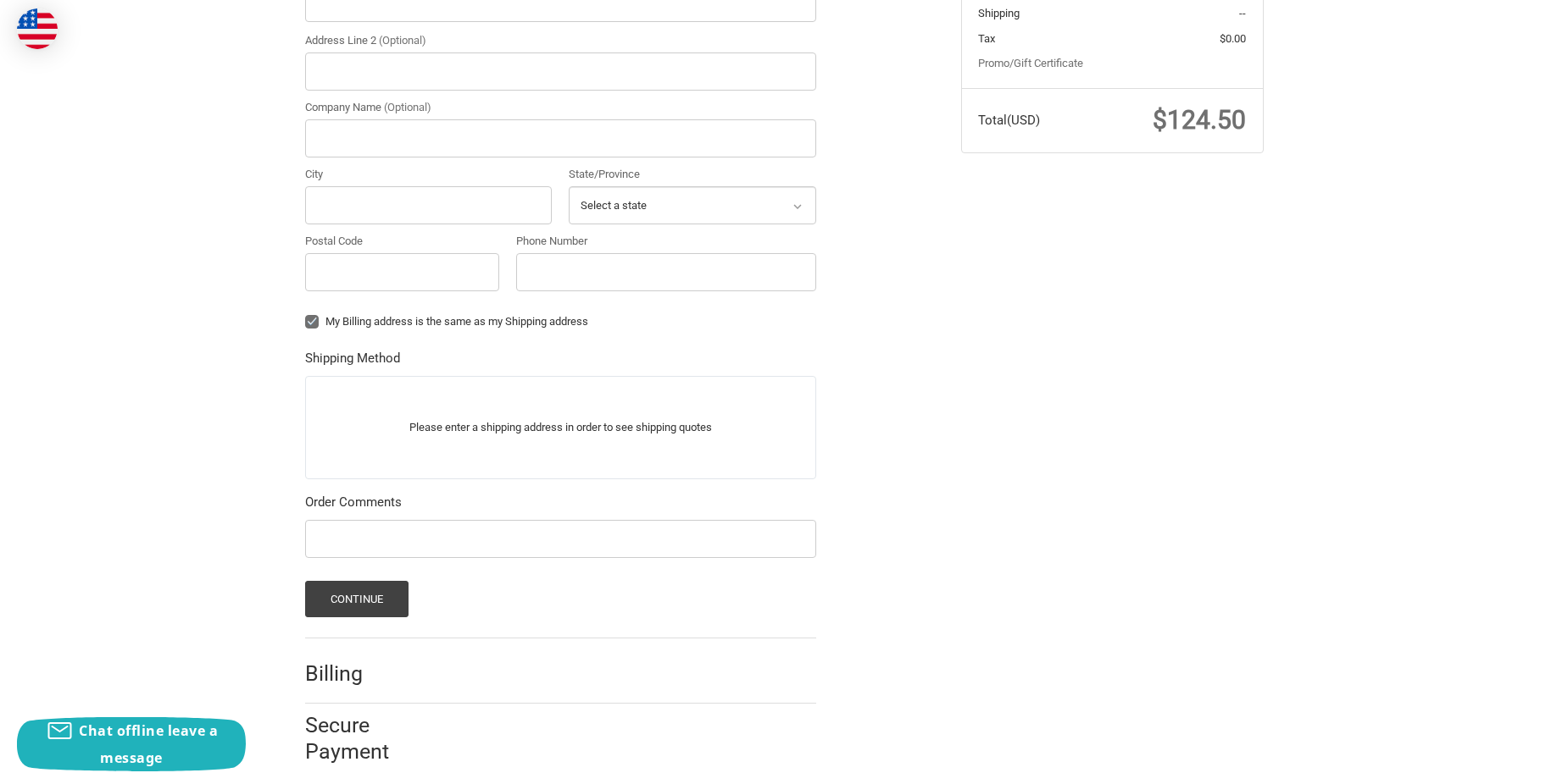
scroll to position [618, 0]
